Goal: Information Seeking & Learning: Learn about a topic

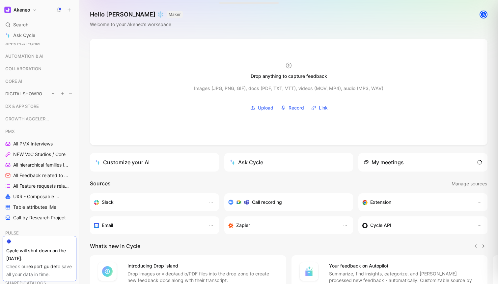
scroll to position [158, 0]
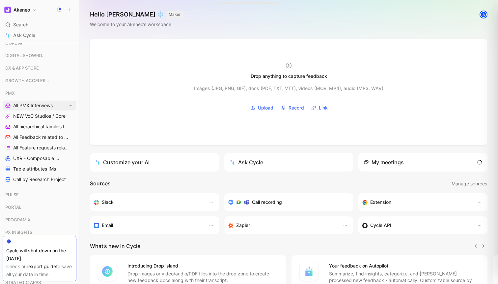
click at [34, 103] on span "All PMX Interviews" at bounding box center [33, 105] width 40 height 7
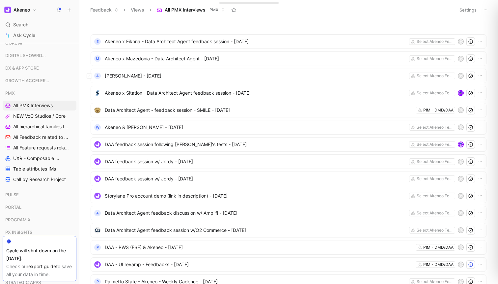
scroll to position [299, 0]
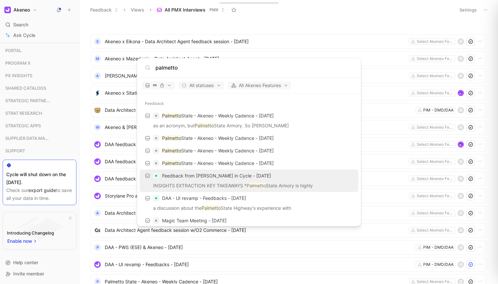
type input "palmetto"
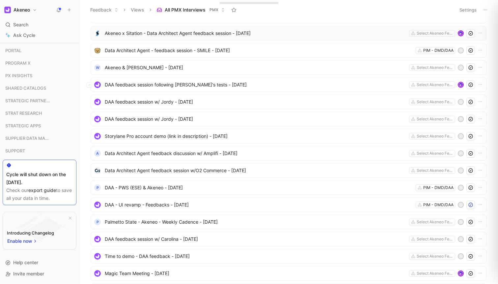
scroll to position [64, 0]
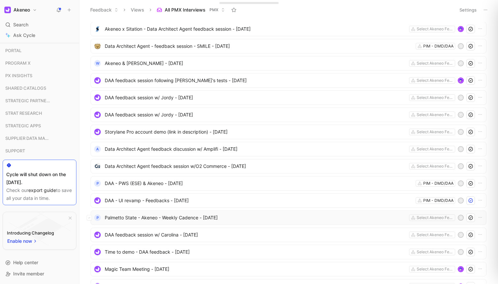
click at [172, 215] on span "Palmetto State - Akeneo - Weekly Cadence - [DATE]" at bounding box center [256, 217] width 302 height 8
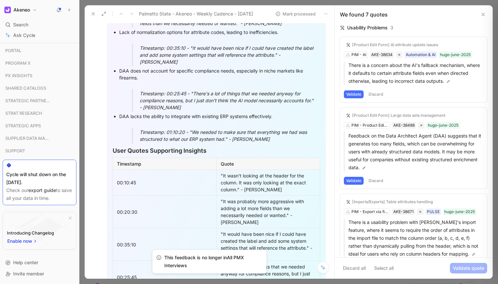
scroll to position [541, 0]
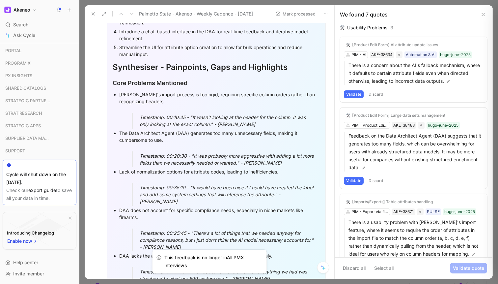
click at [199, 131] on div "The Data Architect Agent (DAA) generates too many unnecessary fields, making it…" at bounding box center [219, 139] width 201 height 21
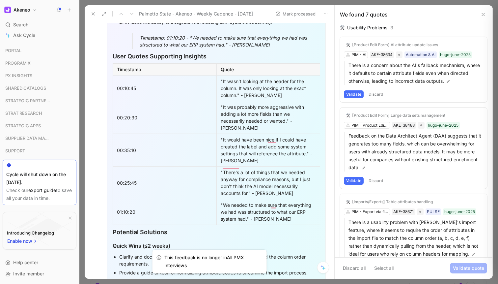
scroll to position [916, 0]
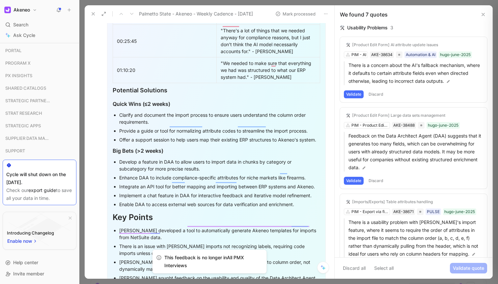
click at [192, 159] on div "Develop a feature in DAA to allow users to import data in chunks by category or…" at bounding box center [219, 165] width 201 height 14
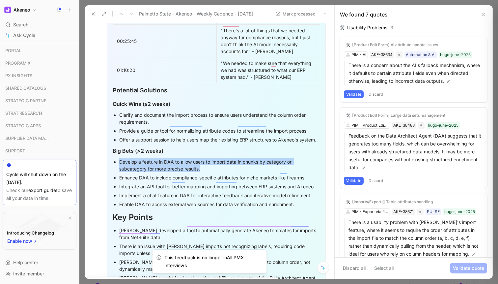
drag, startPoint x: 192, startPoint y: 159, endPoint x: 192, endPoint y: 176, distance: 16.1
click at [192, 176] on ul "Develop a feature in DAA to allow users to import data in chunks by category or…" at bounding box center [216, 182] width 207 height 51
click at [199, 174] on div "Enhance DAA to include compliance-specific attributes for niche markets like fi…" at bounding box center [219, 177] width 201 height 7
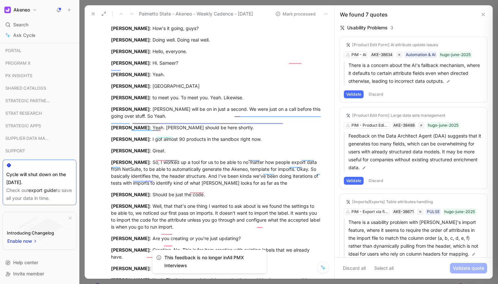
scroll to position [1940, 0]
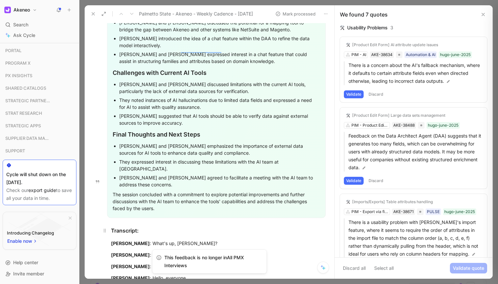
click at [137, 226] on div "Transcript:" at bounding box center [216, 230] width 211 height 8
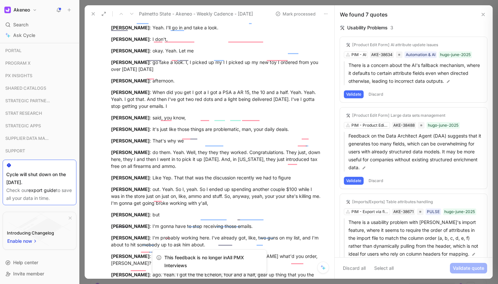
scroll to position [8535, 0]
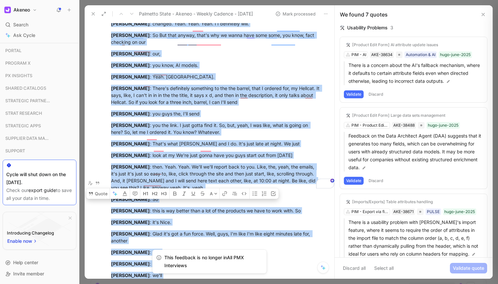
copy div "Transcript: [PERSON_NAME] : What's up, [PERSON_NAME]? [PERSON_NAME] : How's it …"
